Goal: Check status: Check status

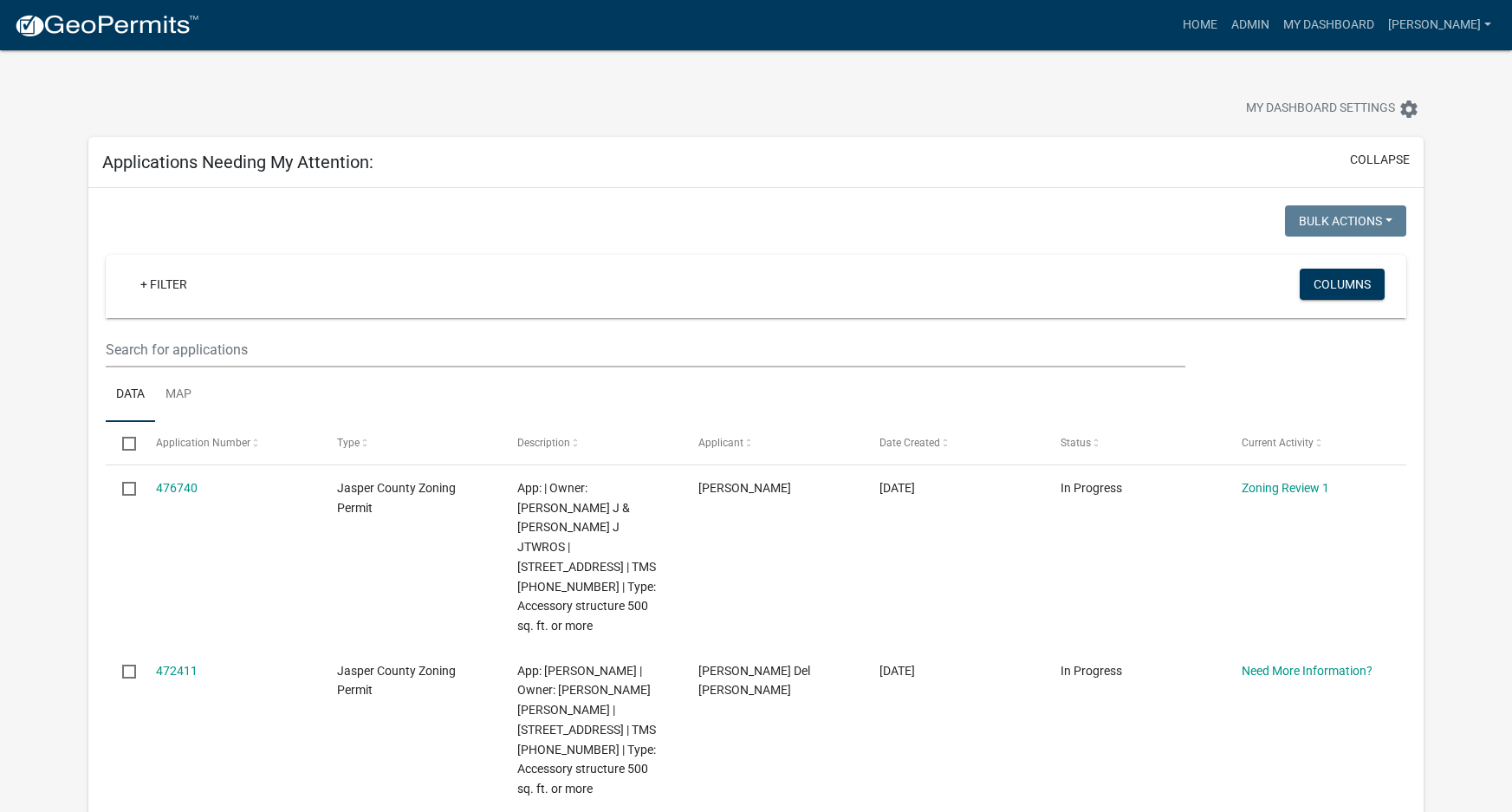
scroll to position [260, 0]
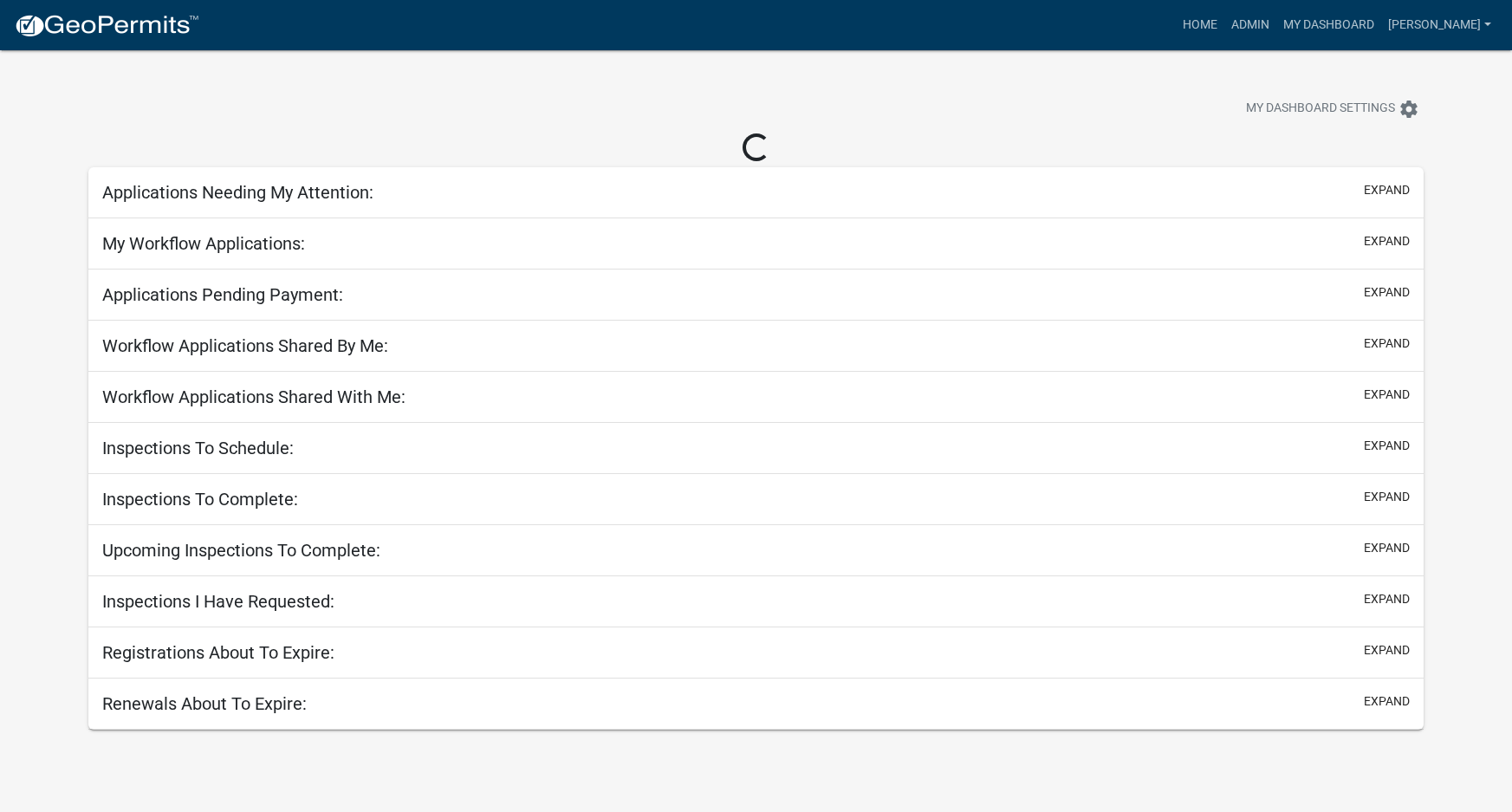
scroll to position [51, 0]
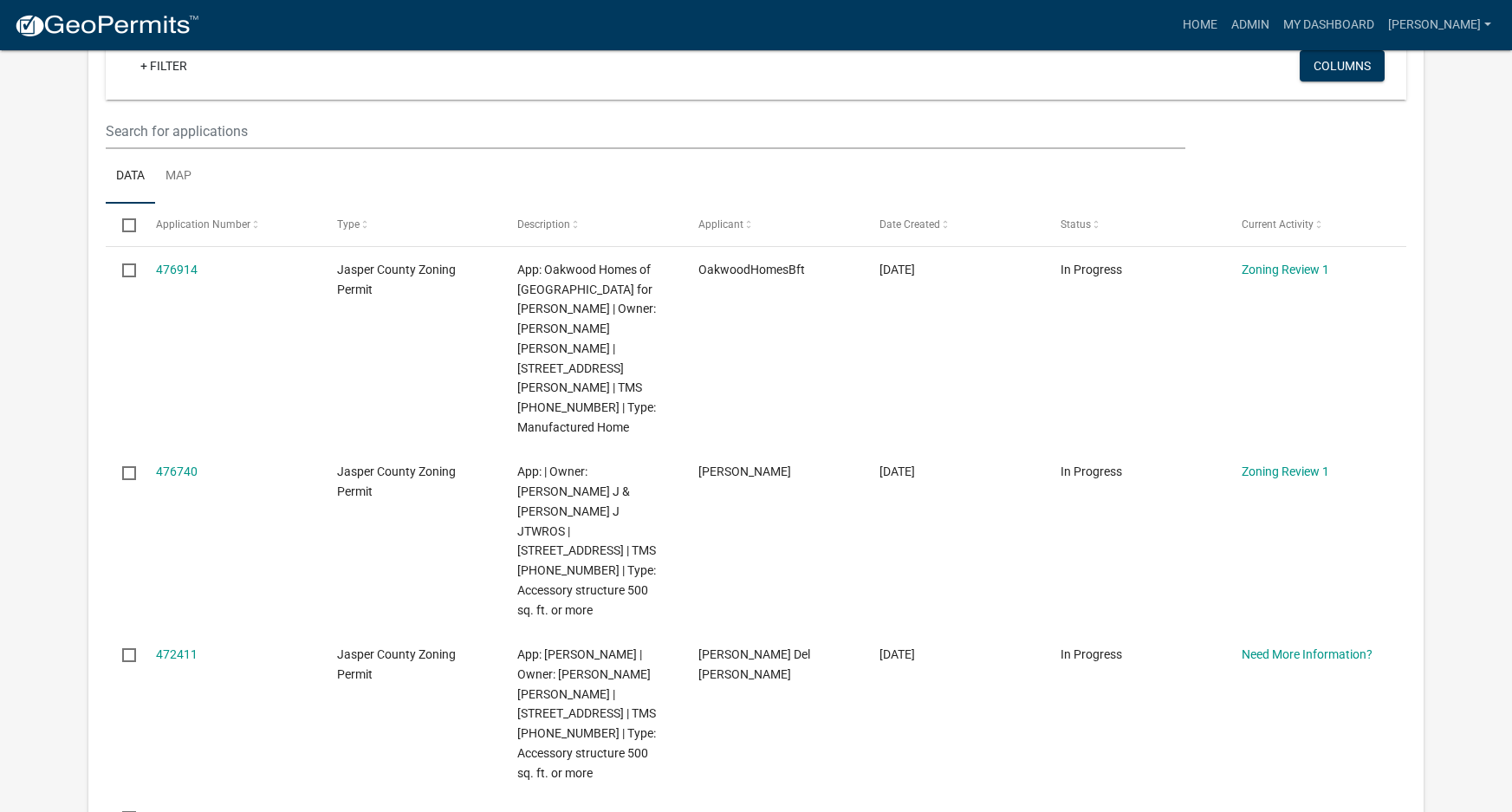
scroll to position [137, 0]
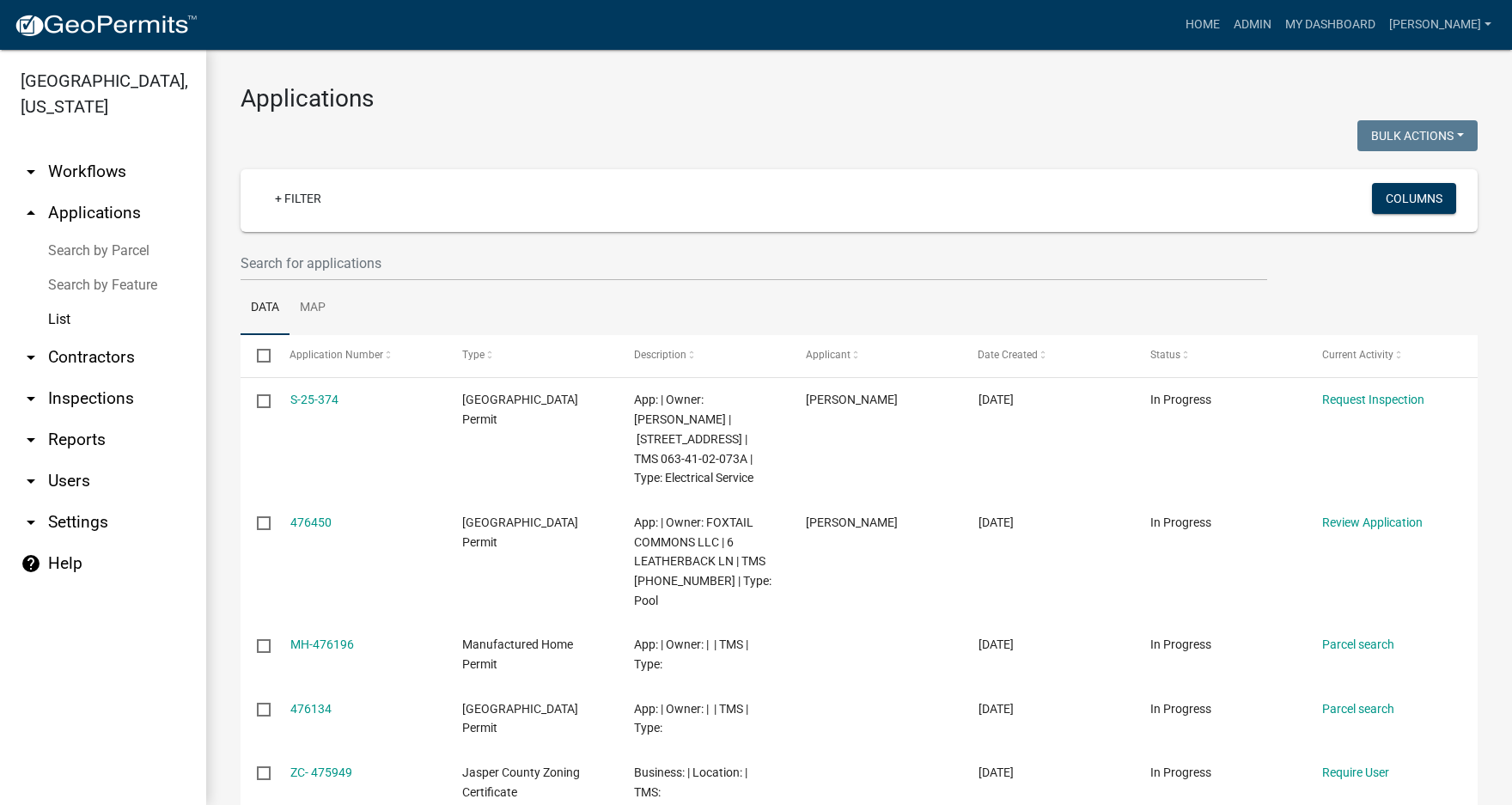
select select "3: 100"
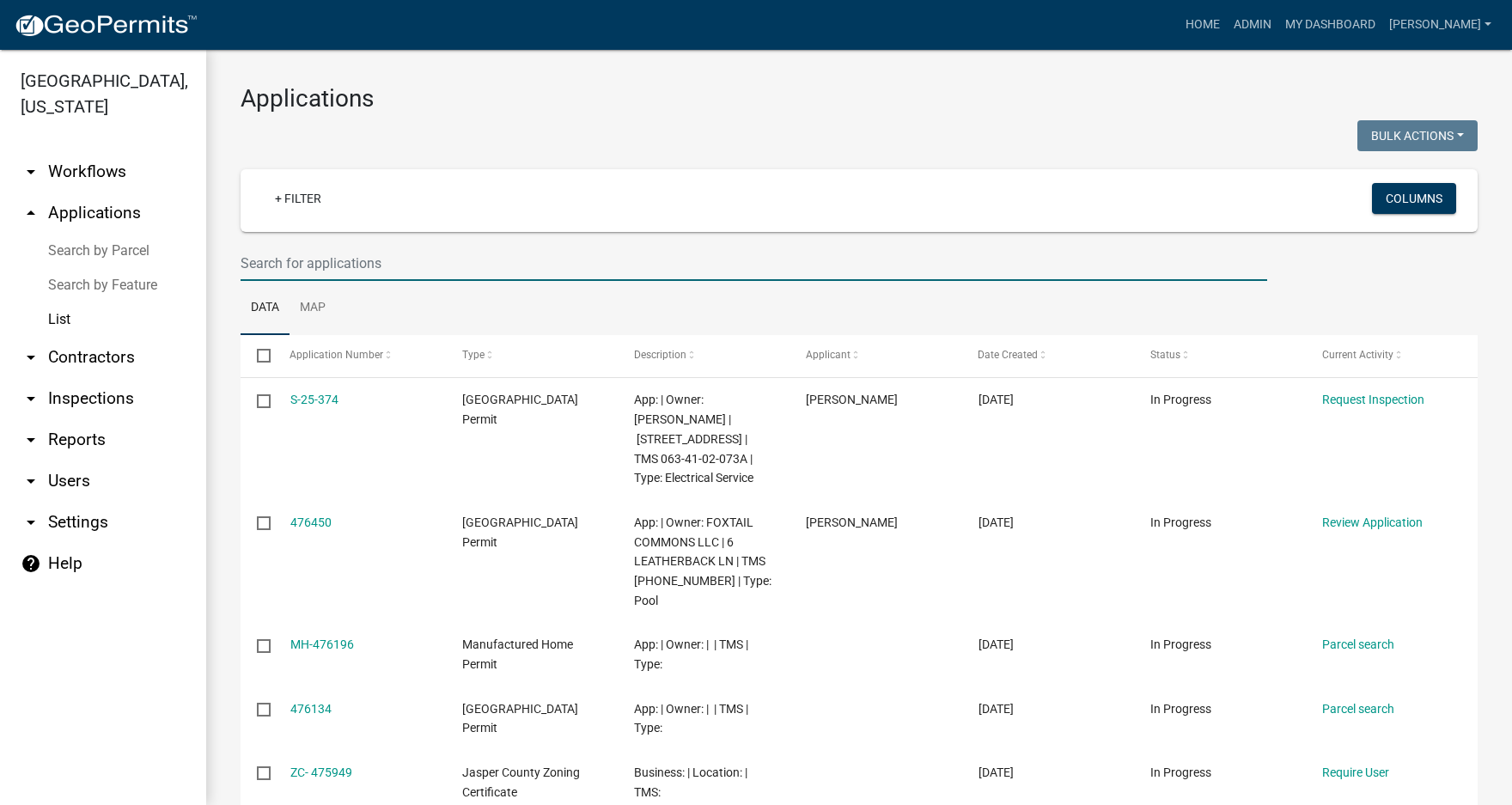
drag, startPoint x: 0, startPoint y: 0, endPoint x: 308, endPoint y: 253, distance: 398.6
click at [308, 253] on input "text" at bounding box center [753, 263] width 1027 height 35
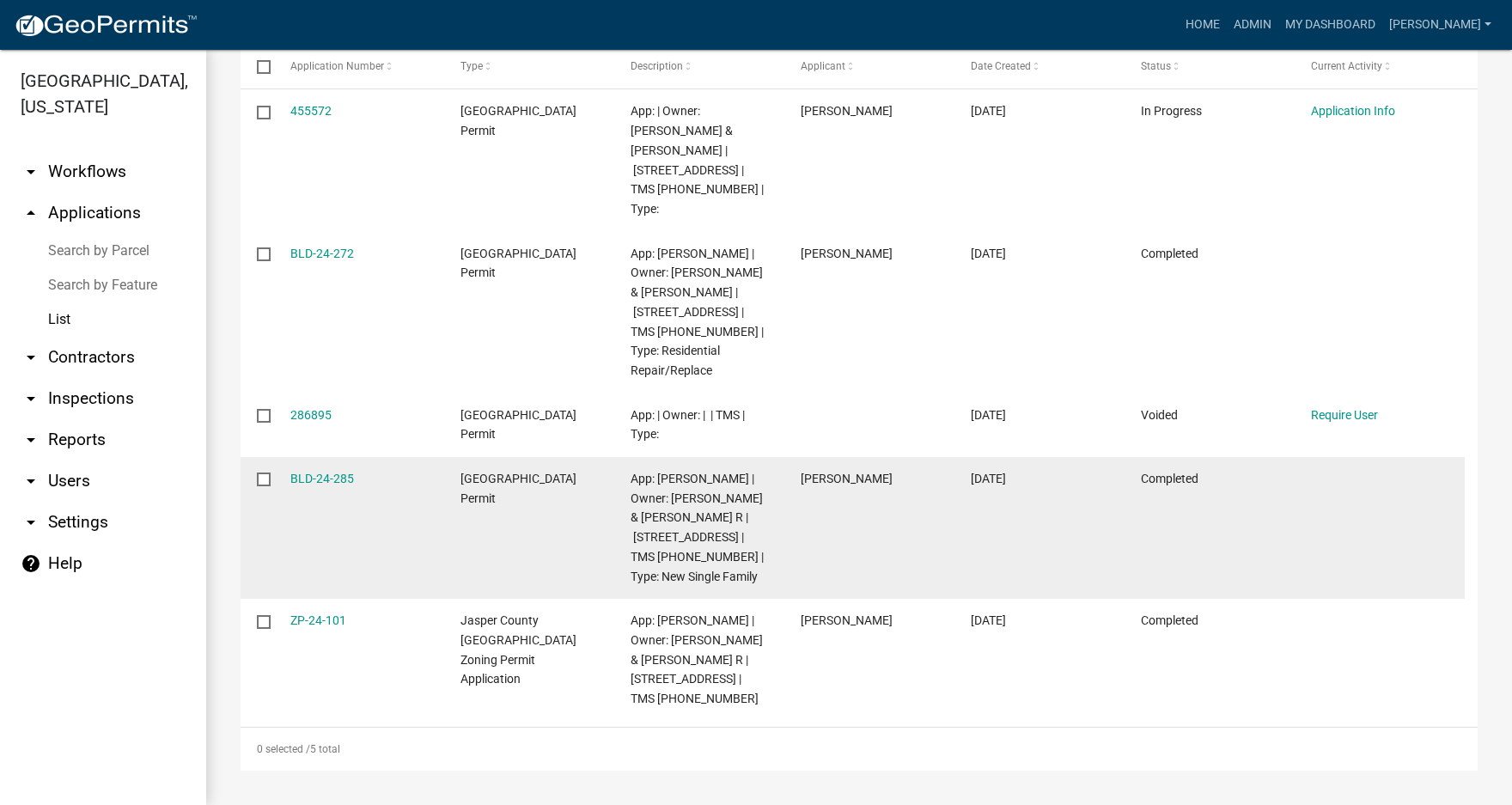
scroll to position [269, 0]
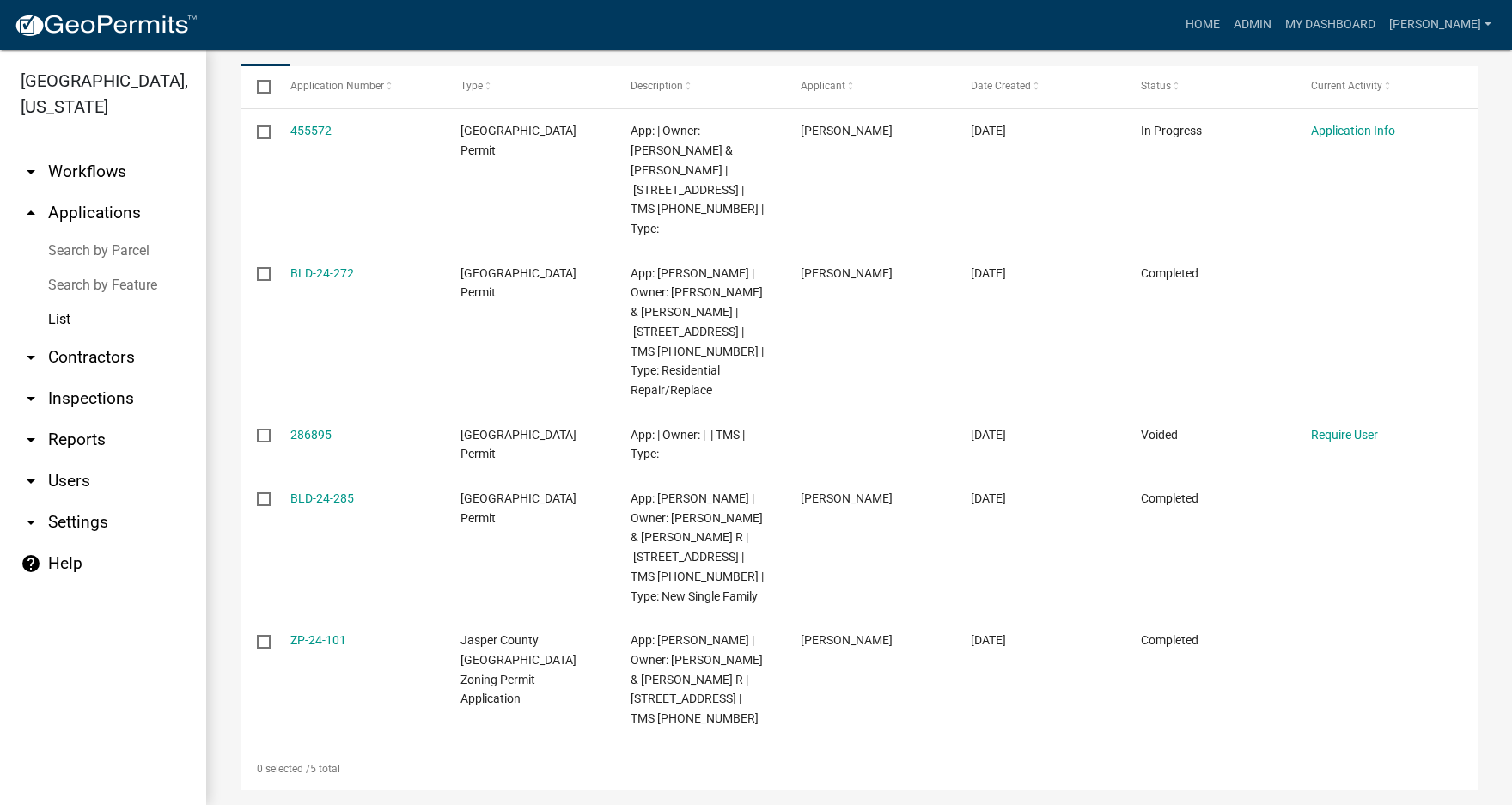
type input "1330 plantation"
